Goal: Task Accomplishment & Management: Complete application form

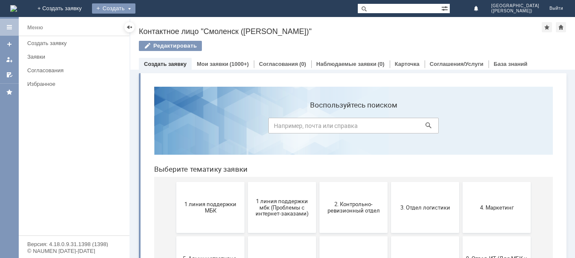
click at [135, 10] on div "Создать" at bounding box center [113, 8] width 43 height 10
click at [135, 6] on div "Создать" at bounding box center [113, 8] width 43 height 10
click at [135, 9] on div "Создать" at bounding box center [113, 8] width 43 height 10
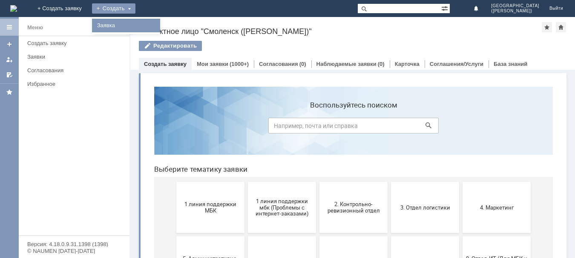
click at [158, 21] on link "Заявка" at bounding box center [126, 25] width 65 height 10
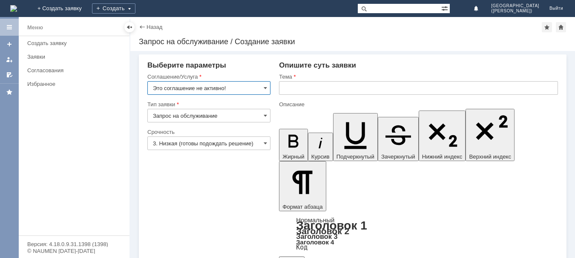
click at [209, 87] on input "Это соглашение не активно!" at bounding box center [208, 88] width 123 height 14
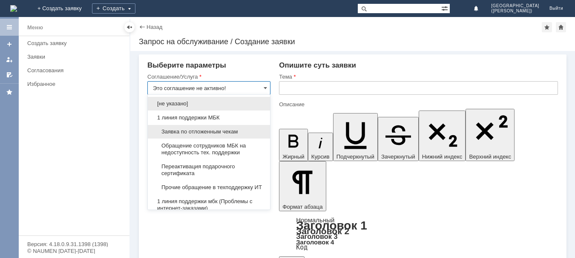
click at [200, 133] on span "Заявка по отложенным чекам" at bounding box center [209, 132] width 112 height 7
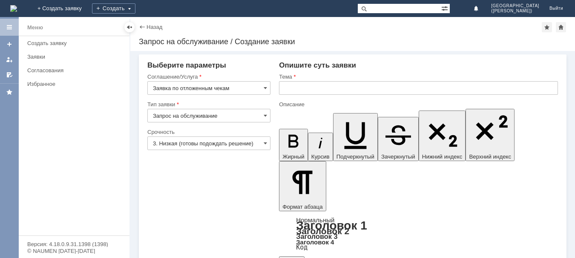
type input "Заявка по отложенным чекам"
click at [193, 140] on input "3. Низкая (готовы подождать решение)" at bounding box center [208, 144] width 123 height 14
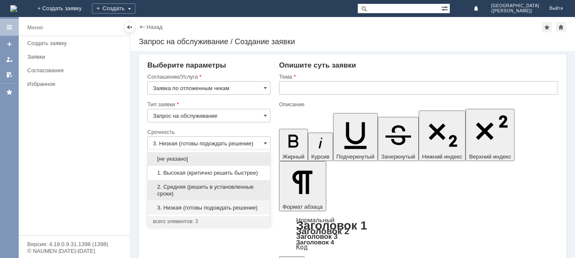
click at [185, 187] on span "2. Средняя (решить в установленные сроки)" at bounding box center [209, 191] width 112 height 14
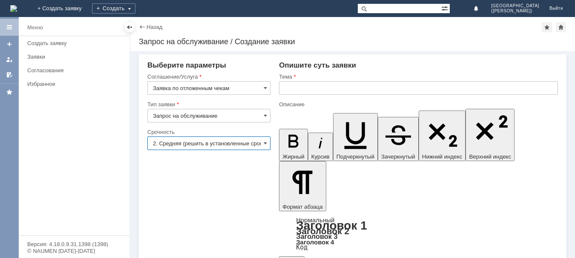
type input "2. Средняя (решить в установленные сроки)"
click at [302, 92] on input "text" at bounding box center [418, 88] width 279 height 14
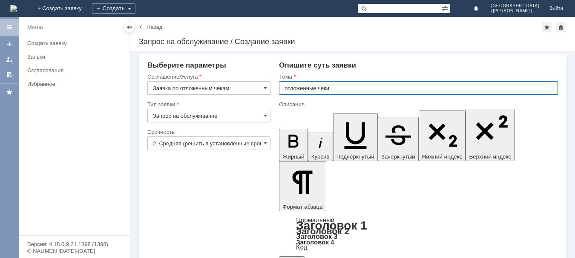
type input "отложенные чеки"
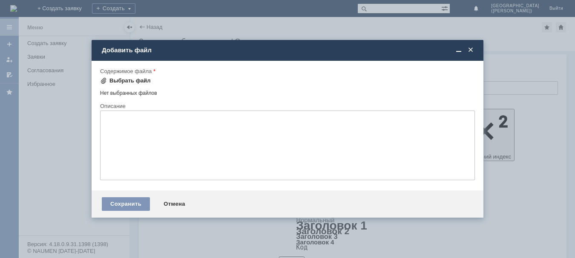
click at [127, 80] on div "Выбрать файл" at bounding box center [129, 80] width 41 height 7
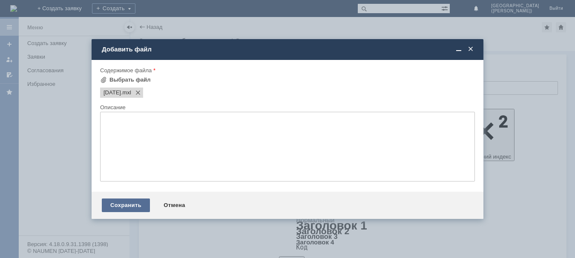
click at [130, 203] on div "Сохранить" at bounding box center [126, 206] width 48 height 14
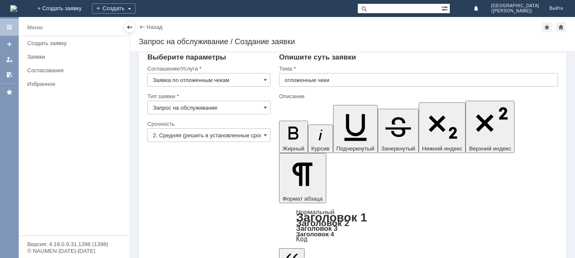
scroll to position [22, 0]
